Goal: Transaction & Acquisition: Book appointment/travel/reservation

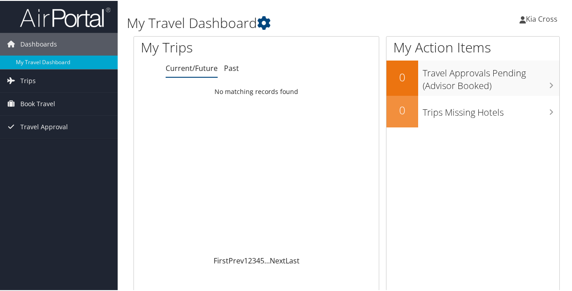
drag, startPoint x: 67, startPoint y: 60, endPoint x: 59, endPoint y: 157, distance: 97.6
click at [50, 102] on span "Book Travel" at bounding box center [37, 103] width 35 height 23
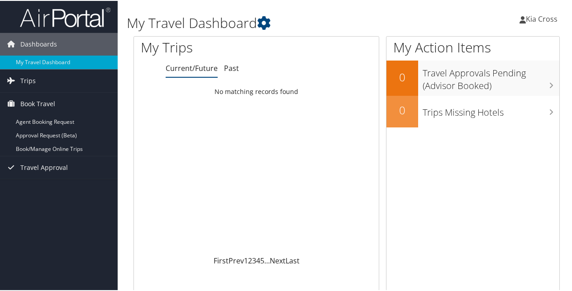
click at [279, 135] on div "Loading... No matching records found" at bounding box center [256, 169] width 245 height 172
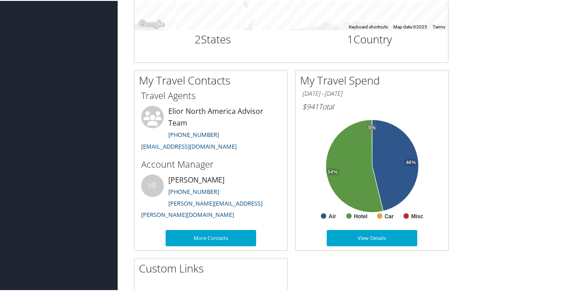
scroll to position [408, 0]
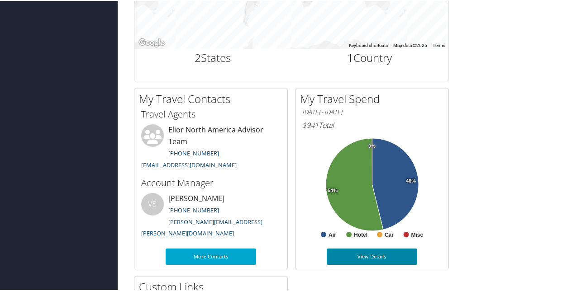
click at [365, 258] on link "View Details" at bounding box center [372, 256] width 91 height 16
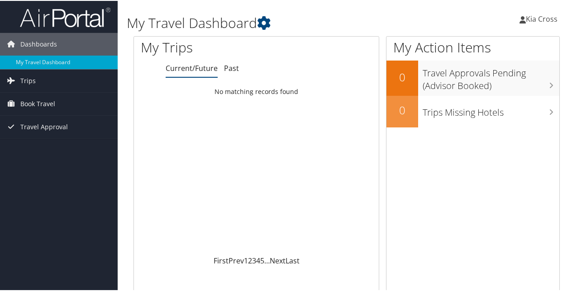
drag, startPoint x: 51, startPoint y: 1, endPoint x: 161, endPoint y: 132, distance: 170.5
click at [161, 132] on div "Loading... No matching records found" at bounding box center [256, 169] width 245 height 172
